Goal: Navigation & Orientation: Understand site structure

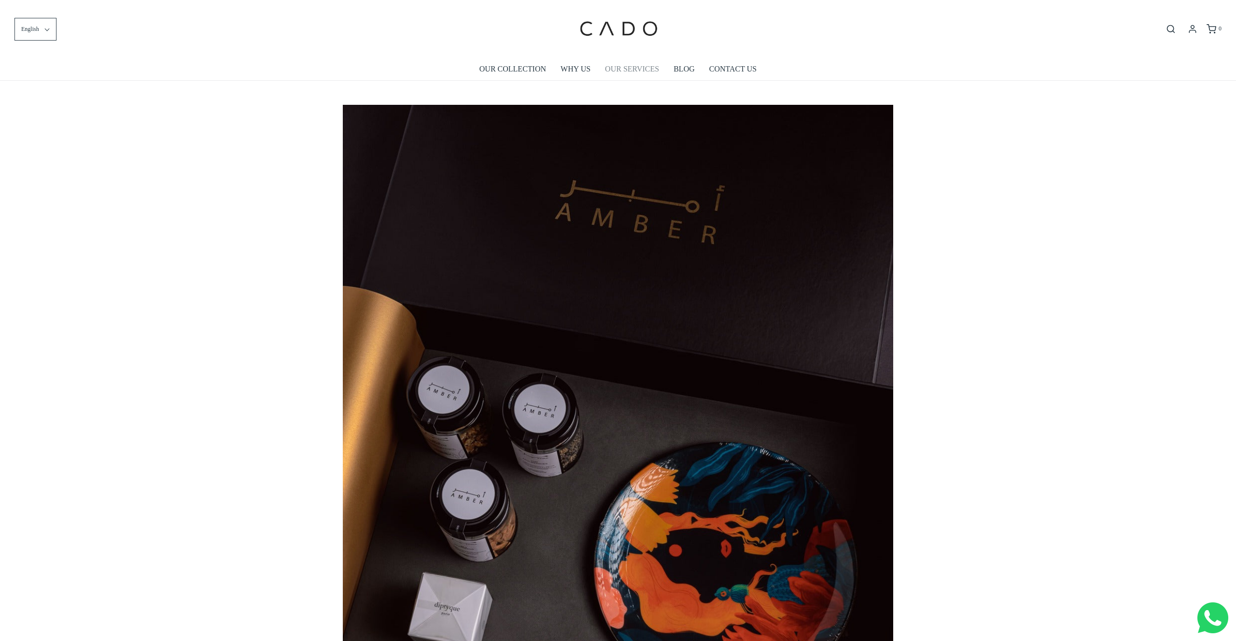
click at [630, 69] on link "OUR SERVICES" at bounding box center [632, 69] width 54 height 22
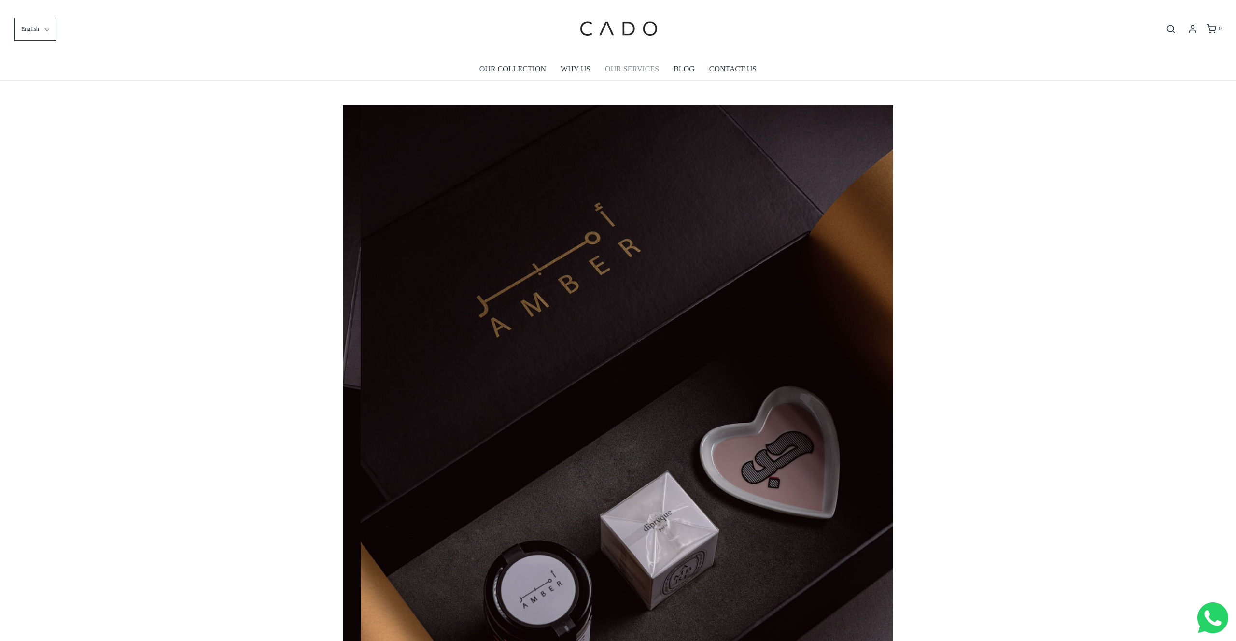
scroll to position [0, 551]
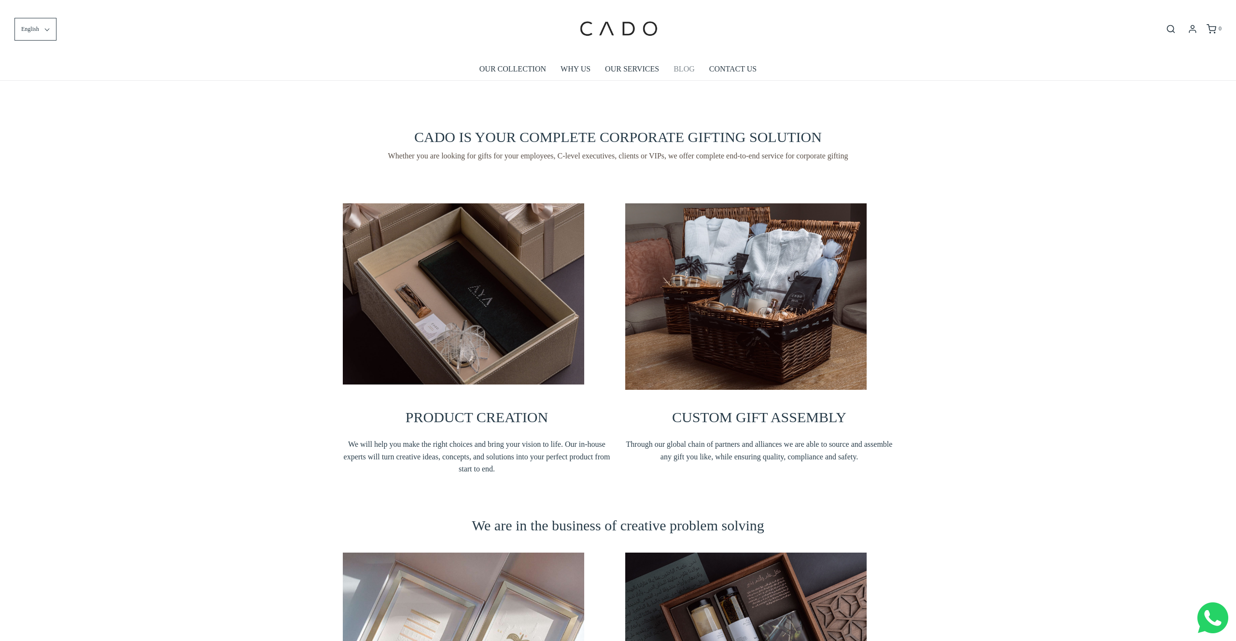
click at [684, 68] on link "BLOG" at bounding box center [684, 69] width 21 height 22
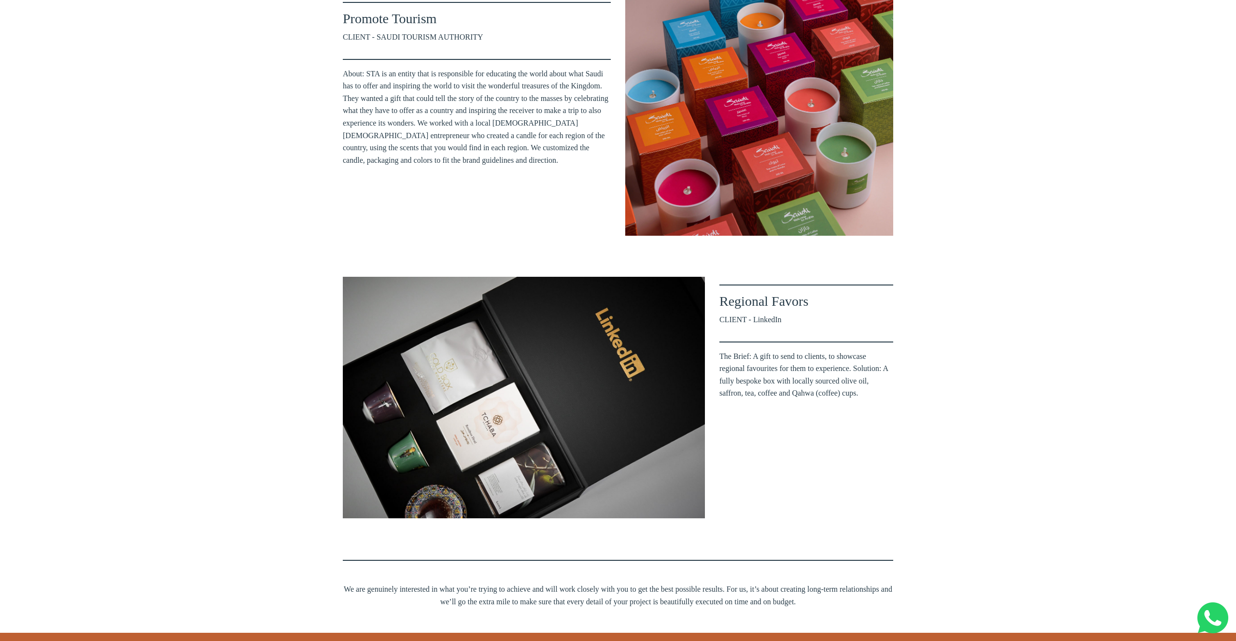
scroll to position [530, 0]
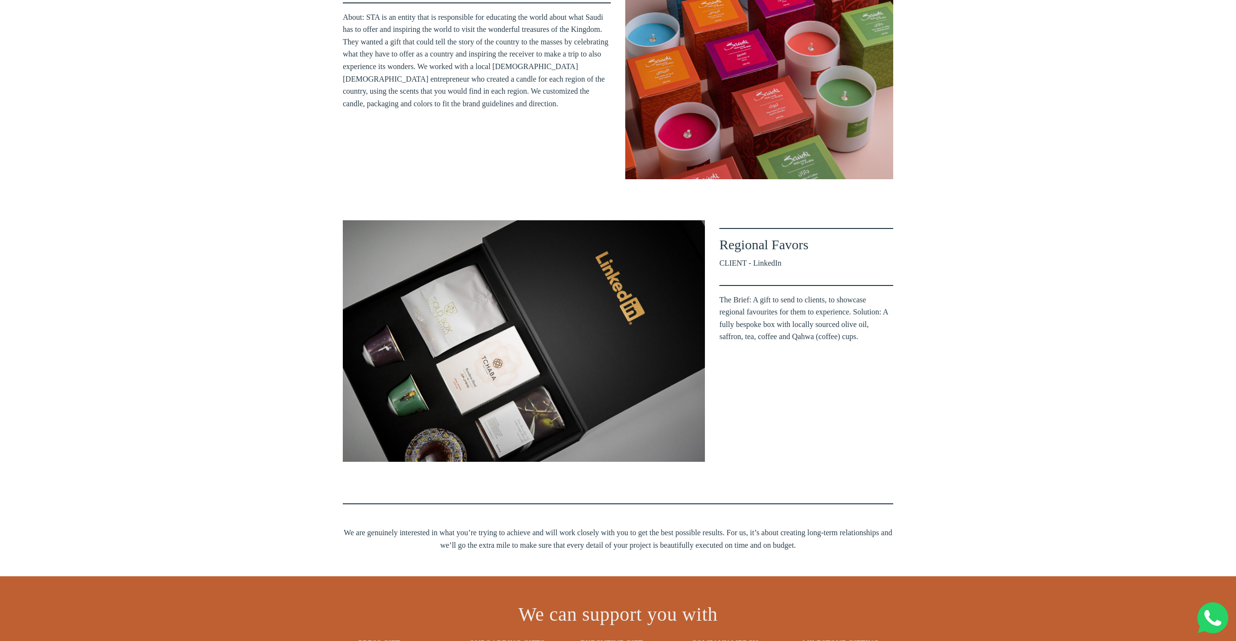
click at [538, 406] on img at bounding box center [524, 340] width 362 height 241
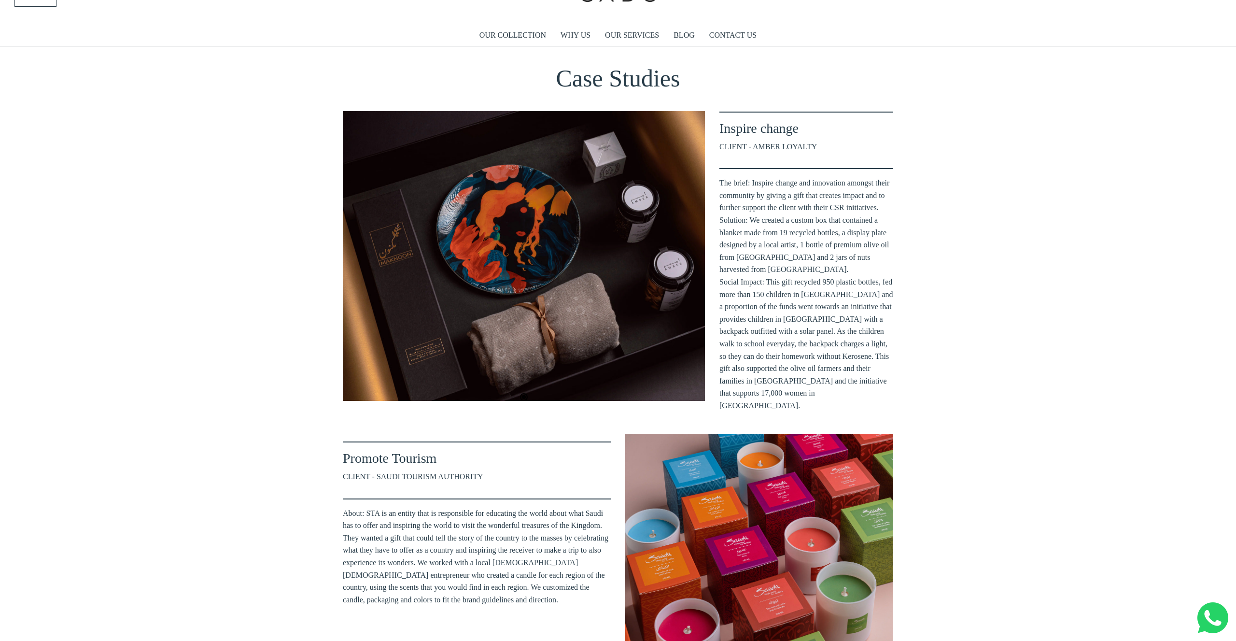
scroll to position [0, 0]
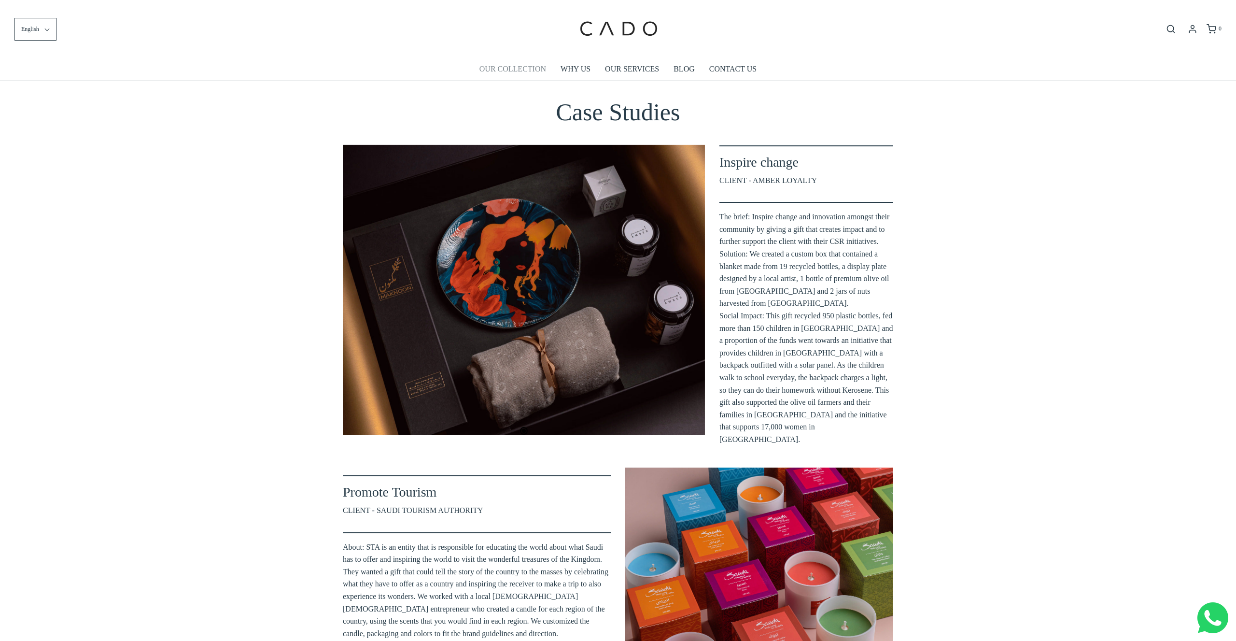
click at [526, 66] on link "OUR COLLECTION" at bounding box center [513, 69] width 67 height 22
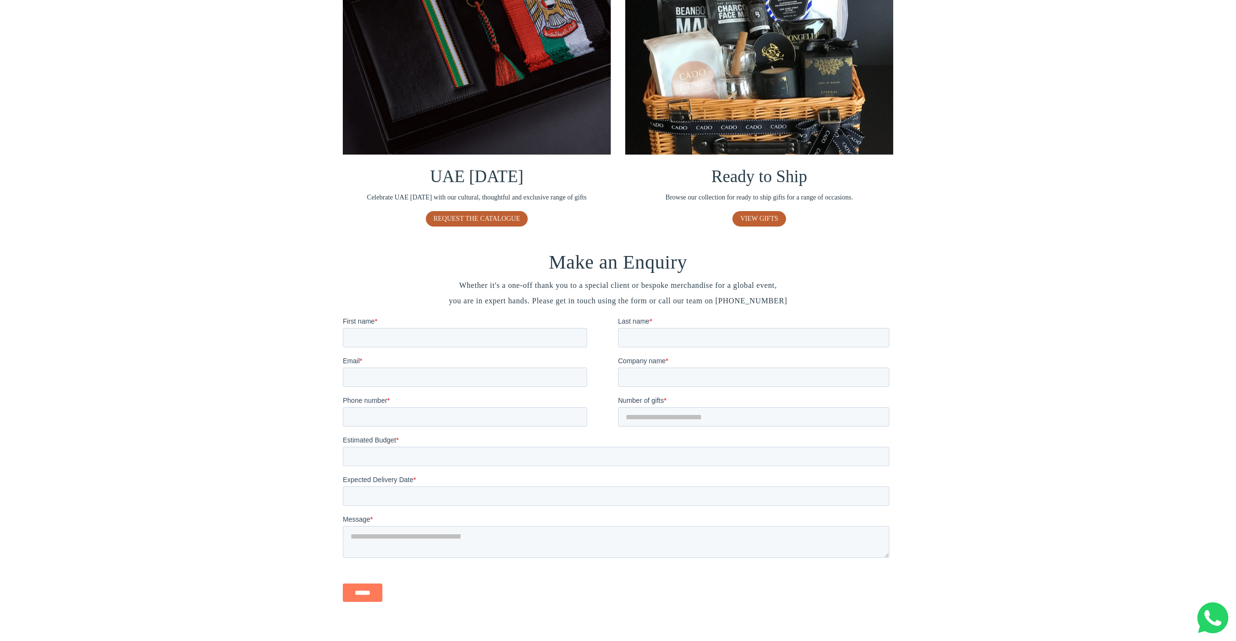
scroll to position [724, 0]
